Goal: Information Seeking & Learning: Learn about a topic

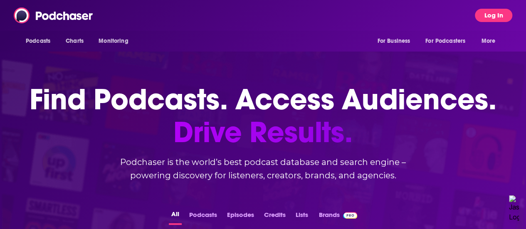
click at [493, 19] on button "Log In" at bounding box center [493, 15] width 37 height 13
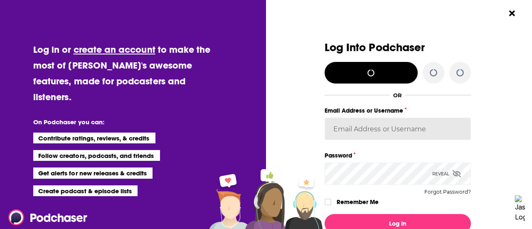
type input "RebRoz5"
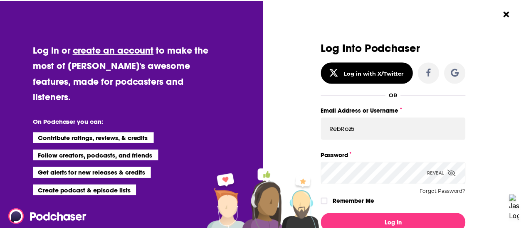
scroll to position [54, 0]
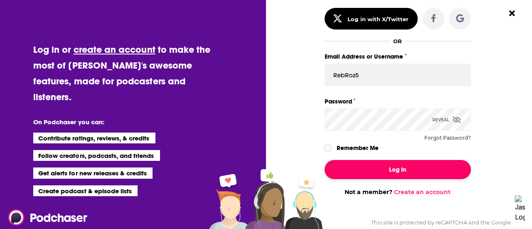
click at [408, 175] on button "Log In" at bounding box center [398, 169] width 146 height 19
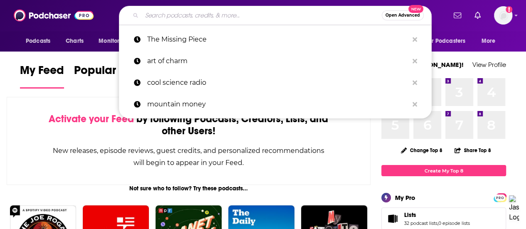
click at [248, 16] on input "Search podcasts, credits, & more..." at bounding box center [262, 15] width 240 height 13
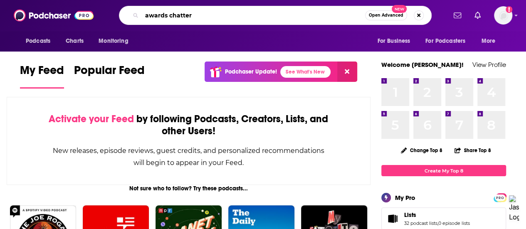
type input "awards chatter"
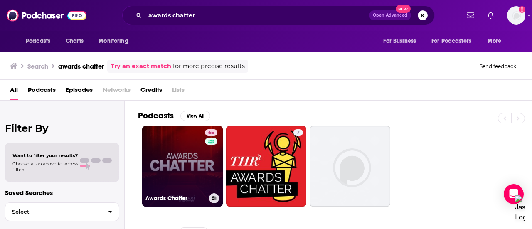
click at [207, 166] on div "65" at bounding box center [212, 161] width 15 height 64
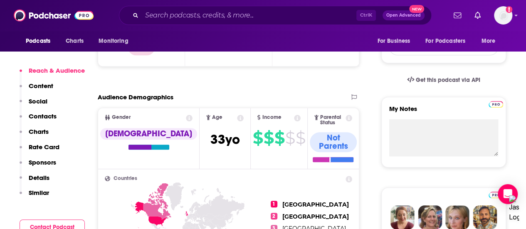
scroll to position [241, 0]
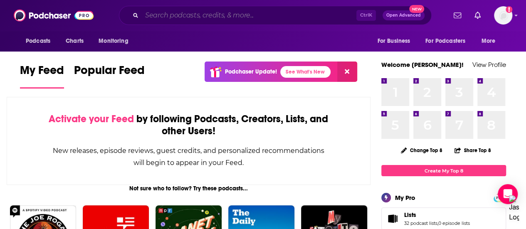
click at [154, 20] on input "Search podcasts, credits, & more..." at bounding box center [249, 15] width 215 height 13
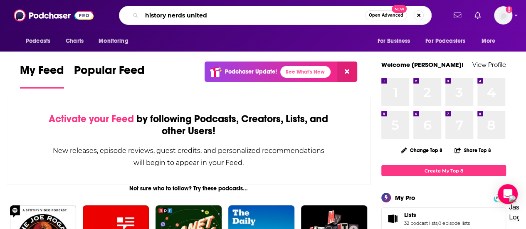
type input "history nerds united"
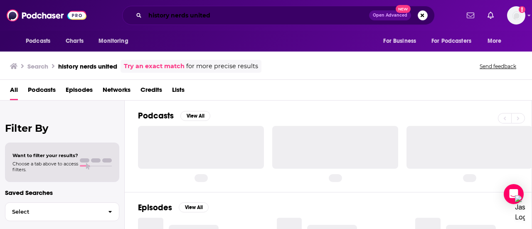
click at [154, 20] on input "history nerds united" at bounding box center [257, 15] width 224 height 13
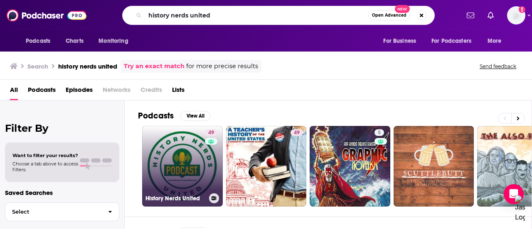
click at [189, 131] on link "49 History Nerds United" at bounding box center [182, 166] width 81 height 81
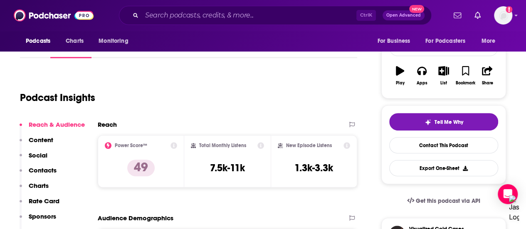
scroll to position [124, 0]
